Goal: Transaction & Acquisition: Purchase product/service

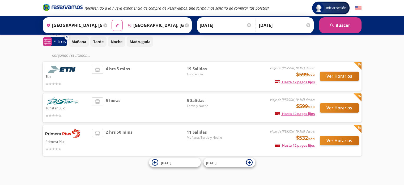
scroll to position [11, 0]
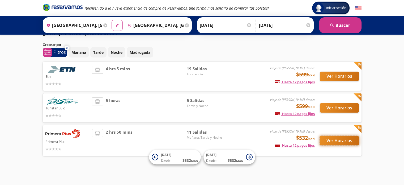
click at [327, 140] on button "Ver Horarios" at bounding box center [339, 140] width 39 height 9
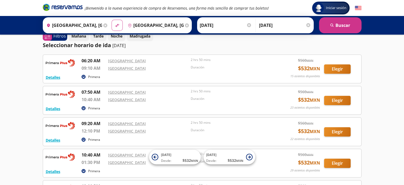
scroll to position [10, 0]
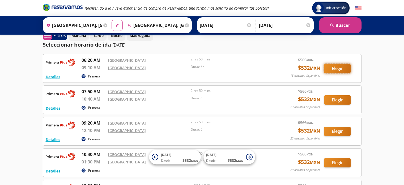
click at [339, 70] on button "Elegir" at bounding box center [337, 68] width 27 height 9
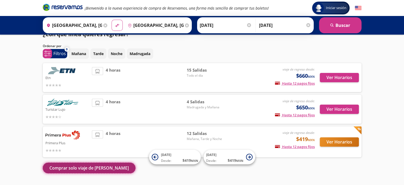
click at [78, 166] on button "Comprar solo viaje de [PERSON_NAME]" at bounding box center [89, 167] width 93 height 11
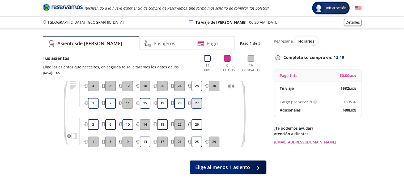
click at [200, 98] on button "27" at bounding box center [196, 103] width 11 height 11
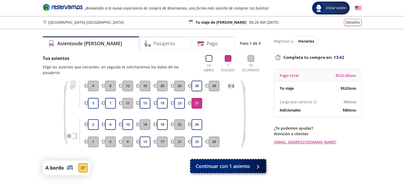
click at [216, 162] on span "Continuar con 1 asiento" at bounding box center [223, 165] width 54 height 7
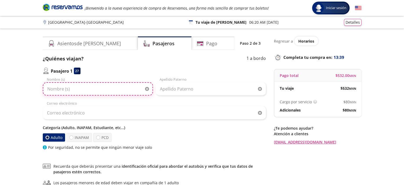
click at [99, 89] on input "Nombre (s)" at bounding box center [98, 88] width 110 height 13
type input "[PERSON_NAME]"
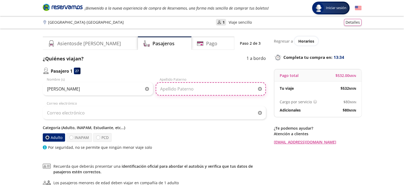
click at [171, 89] on input "Apellido Paterno" at bounding box center [211, 88] width 110 height 13
type input "[PERSON_NAME]"
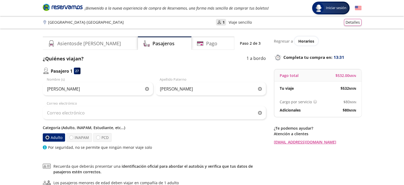
click at [131, 105] on div "Correo electrónico" at bounding box center [154, 110] width 223 height 19
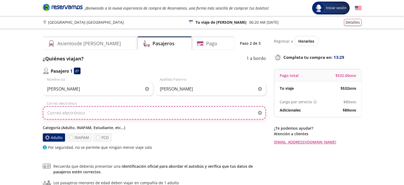
click at [93, 113] on input "Correo electrónico" at bounding box center [154, 112] width 223 height 13
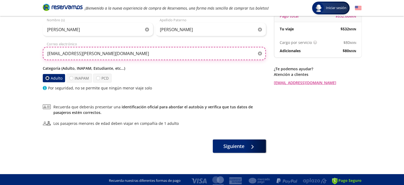
scroll to position [61, 0]
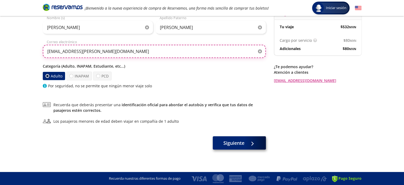
type input "[EMAIL_ADDRESS][PERSON_NAME][DOMAIN_NAME]"
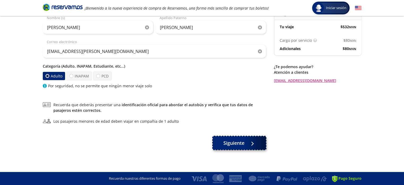
click at [242, 146] on span "Siguiente" at bounding box center [233, 142] width 21 height 7
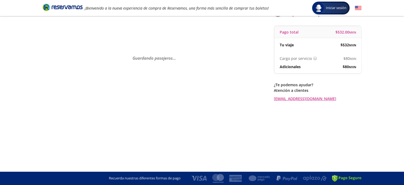
scroll to position [0, 0]
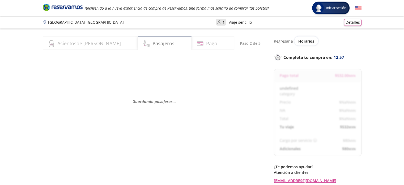
select select "MX"
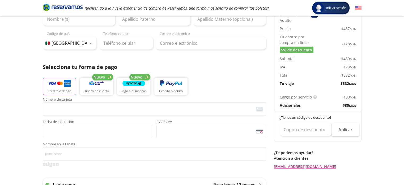
scroll to position [77, 0]
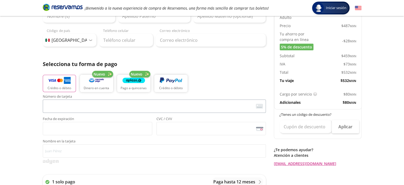
click at [79, 111] on span "<p>Your browser does not support iframes.</p>" at bounding box center [154, 105] width 223 height 13
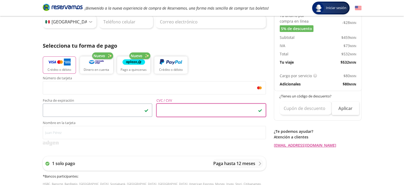
scroll to position [96, 0]
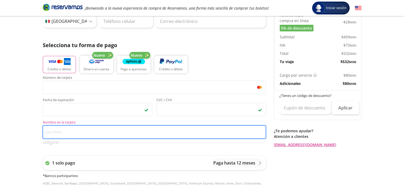
click at [72, 134] on input "Nombre en la tarjeta" at bounding box center [154, 131] width 223 height 13
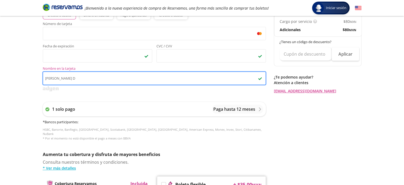
scroll to position [188, 0]
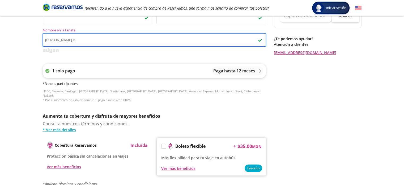
type input "[PERSON_NAME] D"
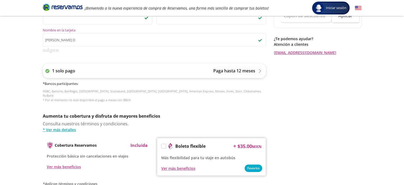
click at [208, 70] on div "1 solo pago Paga hasta 12 meses" at bounding box center [154, 70] width 223 height 14
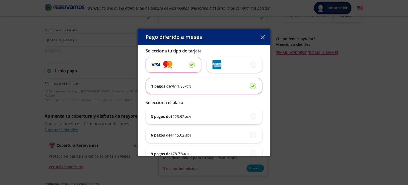
click at [80, 109] on div "Pago diferido a meses Selecciona tu tipo de tarjeta 1 pagos de $ 611.80 MXN Sel…" at bounding box center [204, 92] width 408 height 185
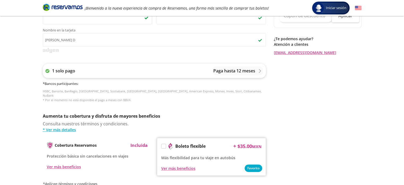
click at [254, 71] on p "Paga hasta 12 meses" at bounding box center [234, 70] width 42 height 6
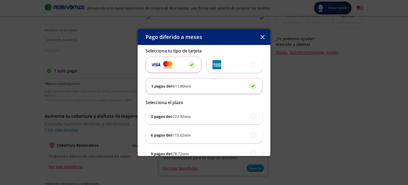
click at [245, 88] on div "1 pagos de $ 611.80 MXN" at bounding box center [204, 85] width 106 height 15
click at [250, 87] on input "1 pagos de $ 611.80 MXN" at bounding box center [251, 85] width 3 height 3
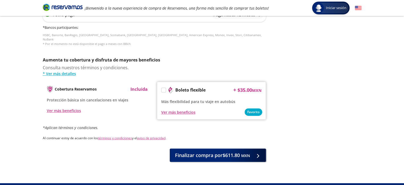
scroll to position [251, 0]
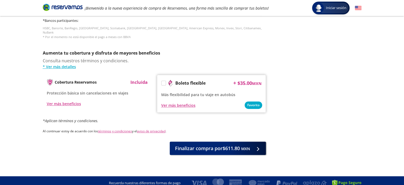
click at [164, 81] on label at bounding box center [163, 83] width 4 height 4
click at [164, 82] on input "Boleto flexible" at bounding box center [162, 83] width 3 height 3
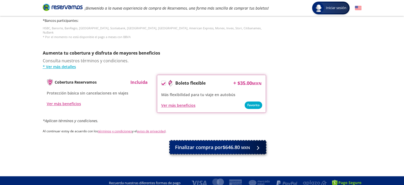
click at [192, 143] on span "Finalizar compra por $646.80 MXN" at bounding box center [212, 146] width 75 height 7
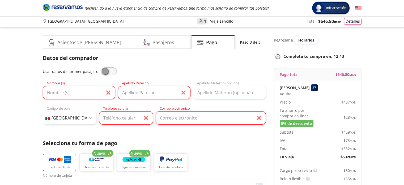
scroll to position [1, 0]
click at [62, 93] on input "Nombre (s)" at bounding box center [79, 92] width 72 height 13
click at [103, 69] on span at bounding box center [109, 71] width 16 height 8
click at [101, 67] on input "checkbox" at bounding box center [101, 67] width 0 height 0
type input "[PERSON_NAME]"
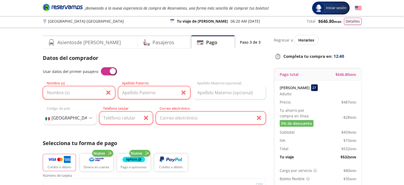
type input "[PERSON_NAME]"
type input "[EMAIL_ADDRESS][PERSON_NAME][DOMAIN_NAME]"
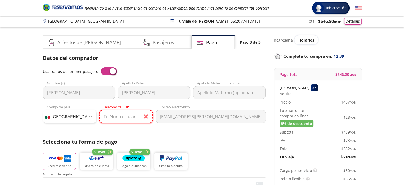
click at [121, 117] on input "Teléfono celular" at bounding box center [126, 116] width 54 height 13
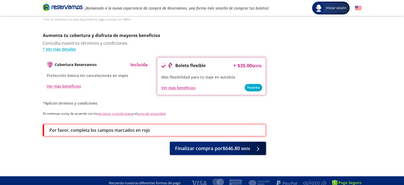
scroll to position [268, 0]
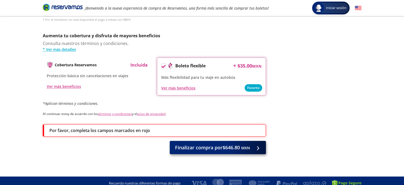
type input "[PHONE_NUMBER]"
click at [229, 146] on span "Finalizar compra por $646.80 MXN" at bounding box center [212, 147] width 75 height 7
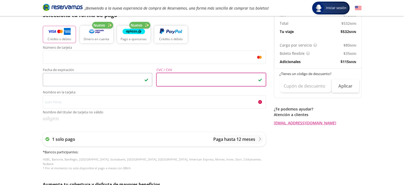
scroll to position [126, 0]
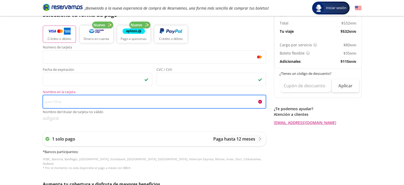
click at [58, 104] on input "Nombre en la tarjeta Nombre del titular de tarjeta no válido" at bounding box center [154, 101] width 223 height 13
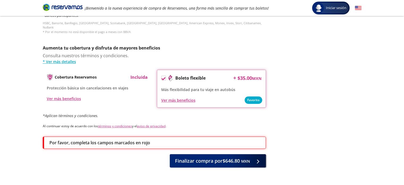
scroll to position [256, 0]
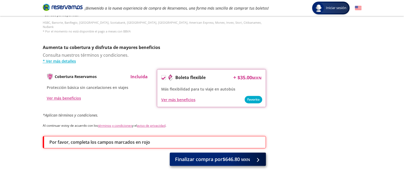
type input "[PERSON_NAME] D"
click at [198, 155] on span "Finalizar compra por $646.80 MXN" at bounding box center [212, 158] width 75 height 7
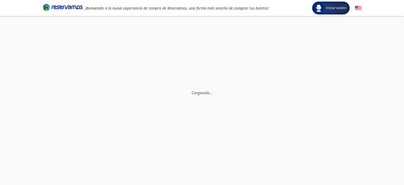
scroll to position [0, 0]
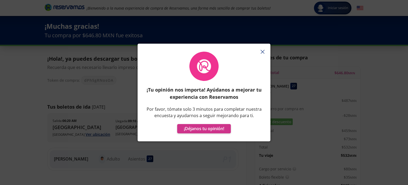
click at [263, 51] on icon "button" at bounding box center [262, 52] width 4 height 4
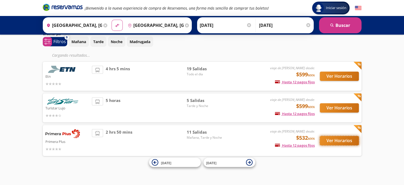
click at [337, 141] on button "Ver Horarios" at bounding box center [339, 140] width 39 height 9
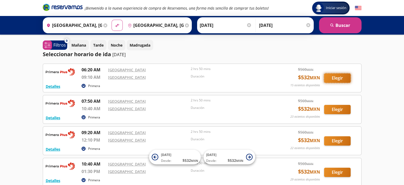
click at [328, 78] on button "Elegir" at bounding box center [337, 77] width 27 height 9
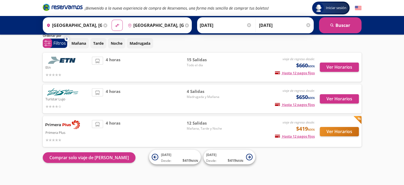
scroll to position [24, 0]
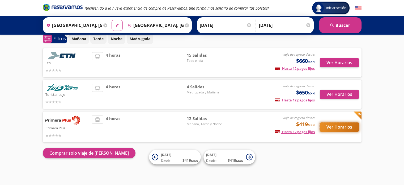
click at [344, 126] on button "Ver Horarios" at bounding box center [339, 126] width 39 height 9
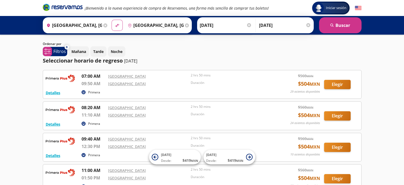
scroll to position [27, 0]
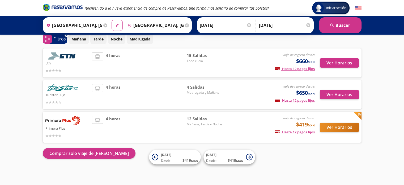
scroll to position [24, 0]
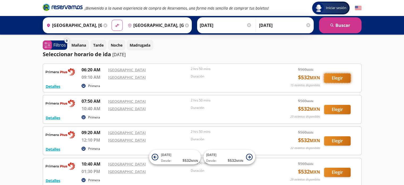
click at [340, 76] on button "Elegir" at bounding box center [337, 77] width 27 height 9
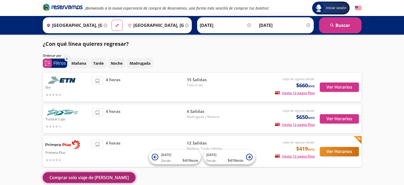
click at [80, 178] on button "Comprar solo viaje de [PERSON_NAME]" at bounding box center [89, 177] width 93 height 11
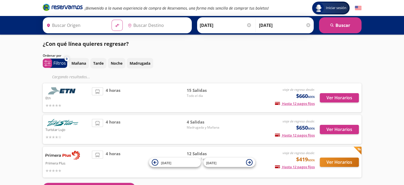
type input "[GEOGRAPHIC_DATA], [GEOGRAPHIC_DATA]"
